Goal: Book appointment/travel/reservation

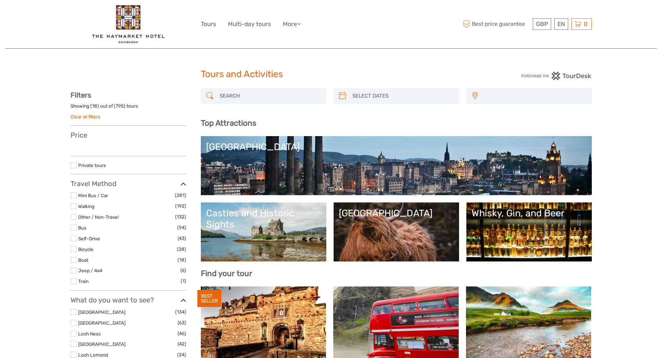
select select
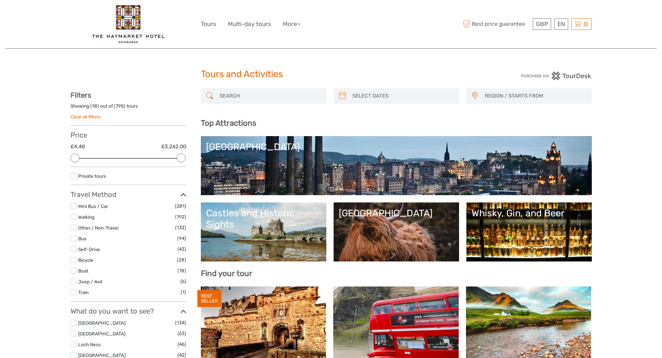
click at [365, 215] on div "[GEOGRAPHIC_DATA]" at bounding box center [396, 213] width 115 height 11
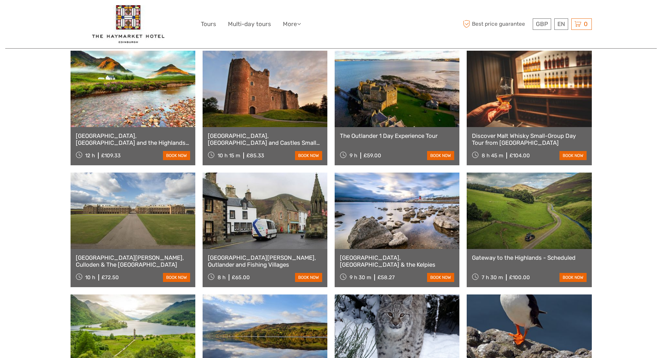
scroll to position [209, 0]
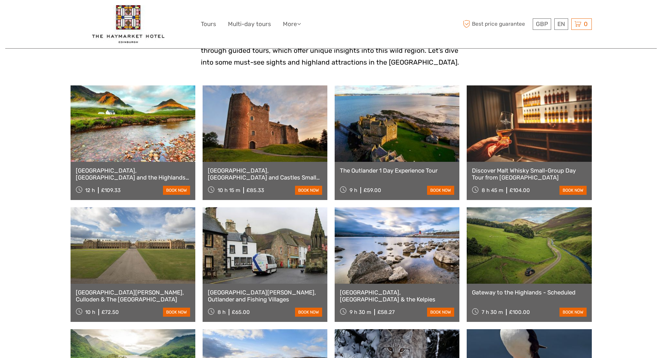
click at [393, 170] on link "The Outlander 1 Day Experience Tour" at bounding box center [397, 170] width 114 height 7
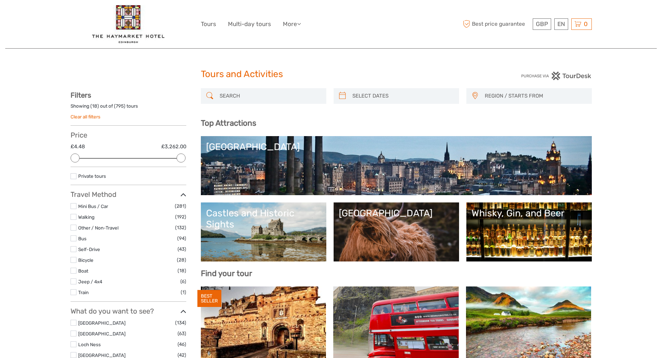
select select
click at [263, 232] on link "Castles and Historic Sights" at bounding box center [263, 232] width 115 height 49
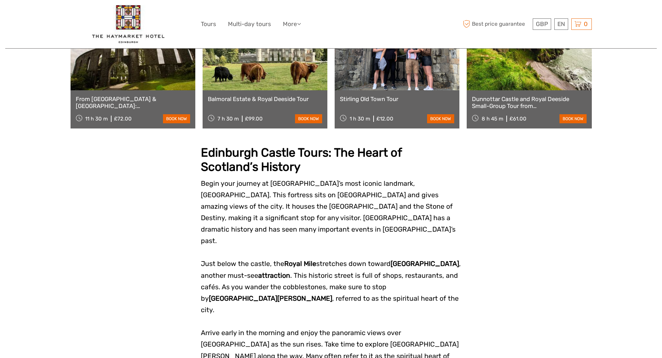
scroll to position [452, 0]
